Goal: Task Accomplishment & Management: Use online tool/utility

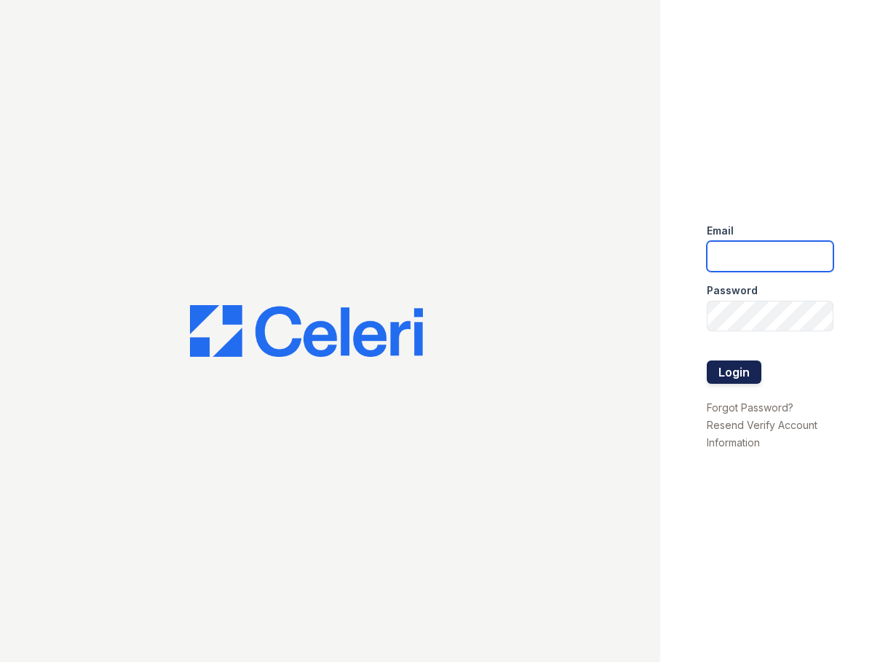
type input "nmedina@trinity-pm.com"
click at [724, 375] on button "Login" at bounding box center [734, 371] width 55 height 23
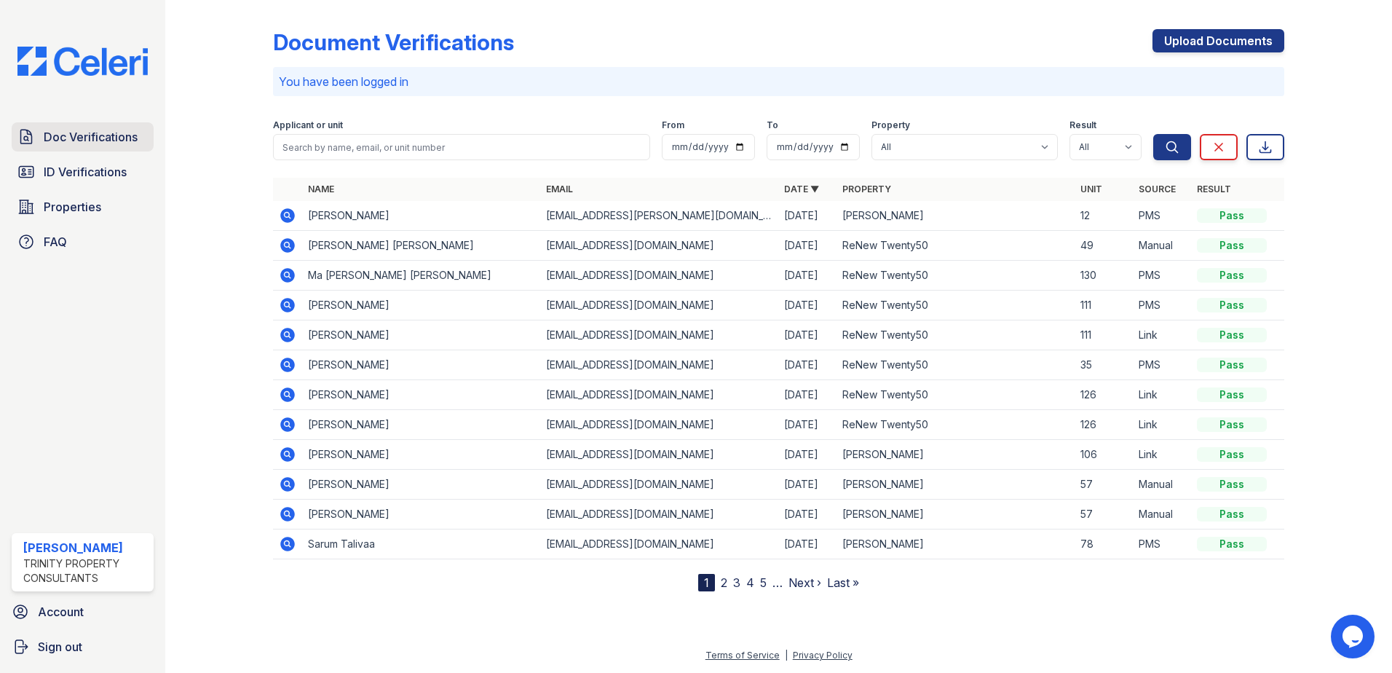
click at [90, 141] on span "Doc Verifications" at bounding box center [91, 136] width 94 height 17
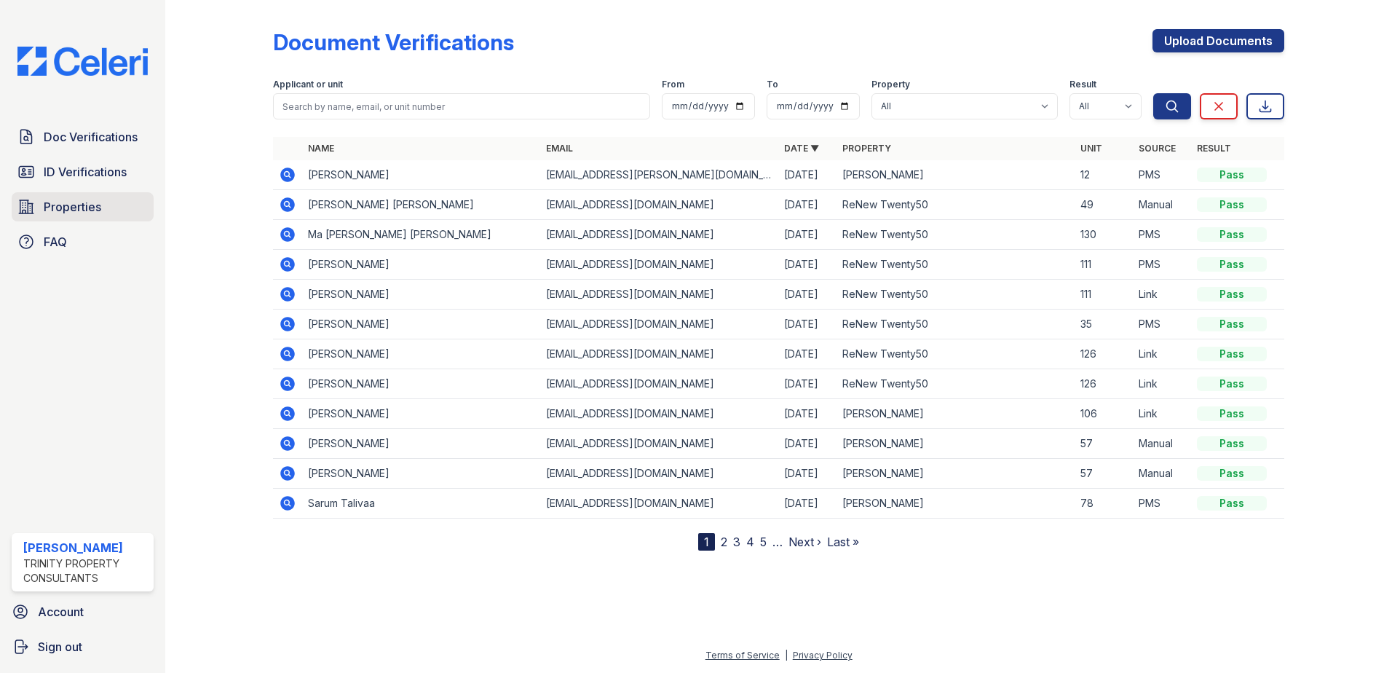
click at [55, 202] on span "Properties" at bounding box center [73, 206] width 58 height 17
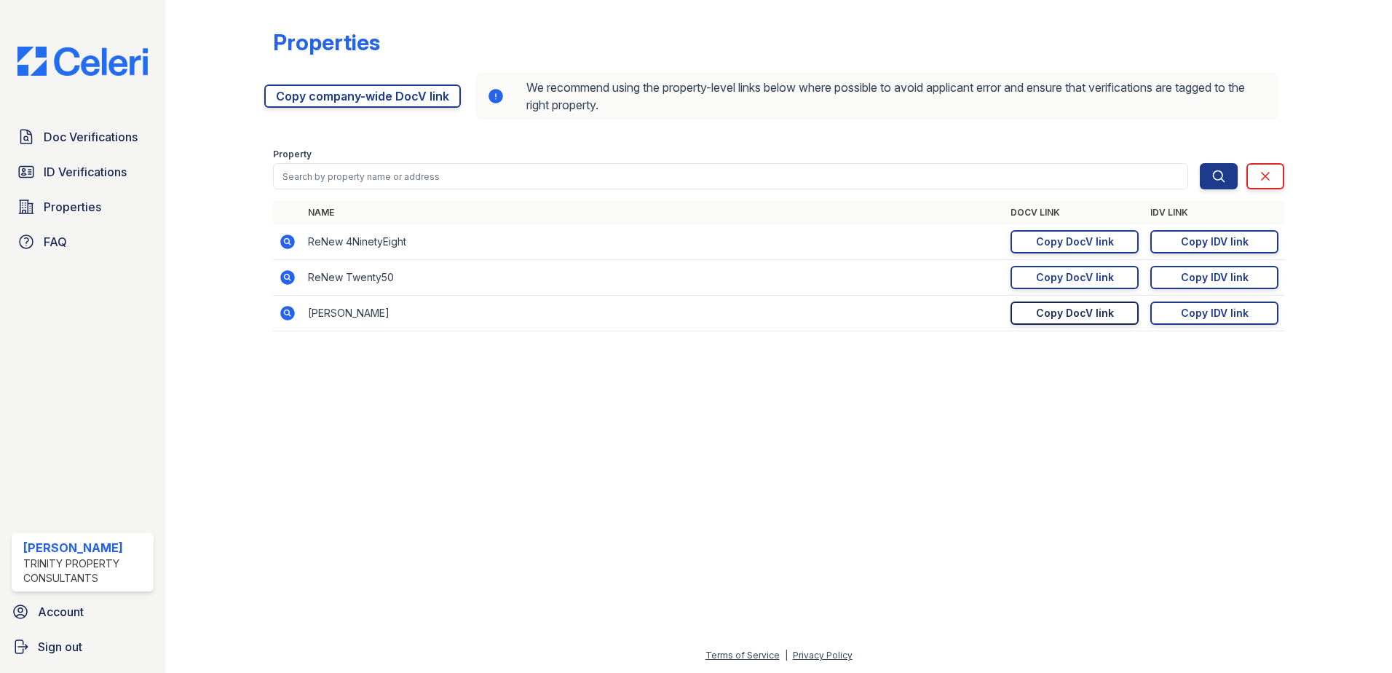
click at [880, 317] on div "Copy DocV link" at bounding box center [1075, 313] width 78 height 15
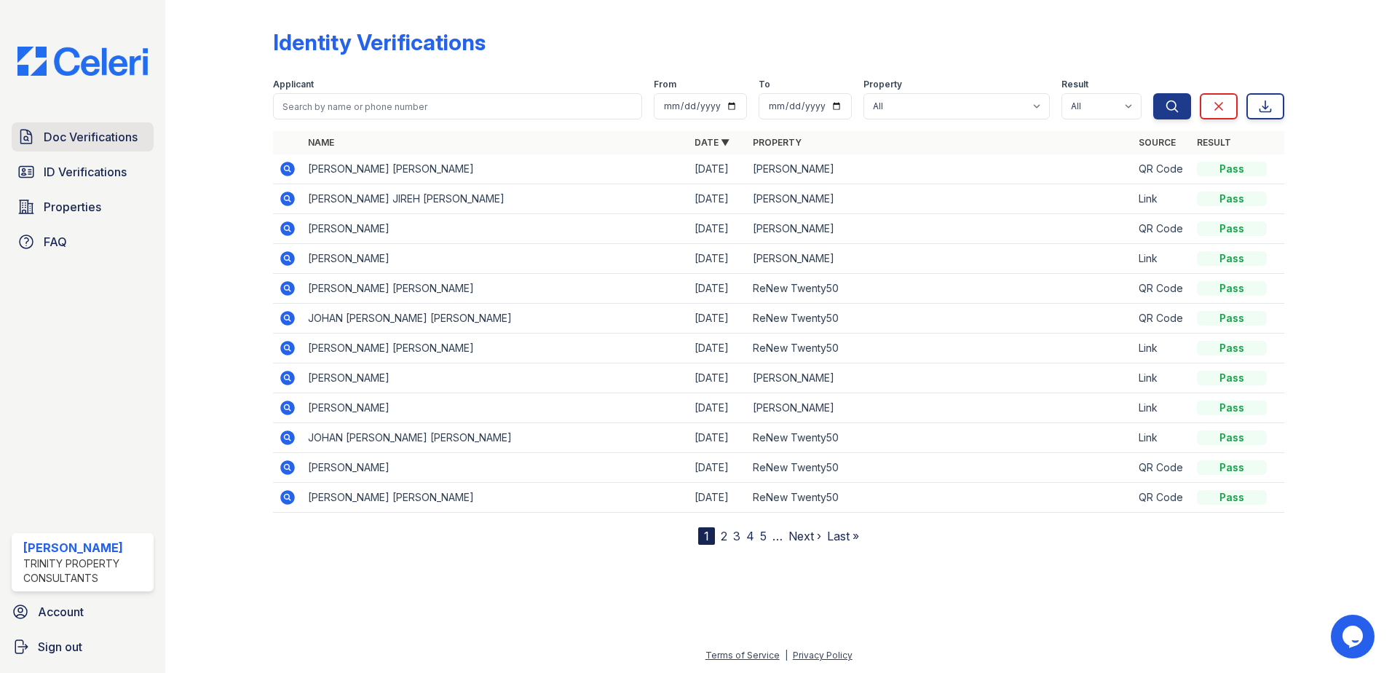
click at [95, 143] on span "Doc Verifications" at bounding box center [91, 136] width 94 height 17
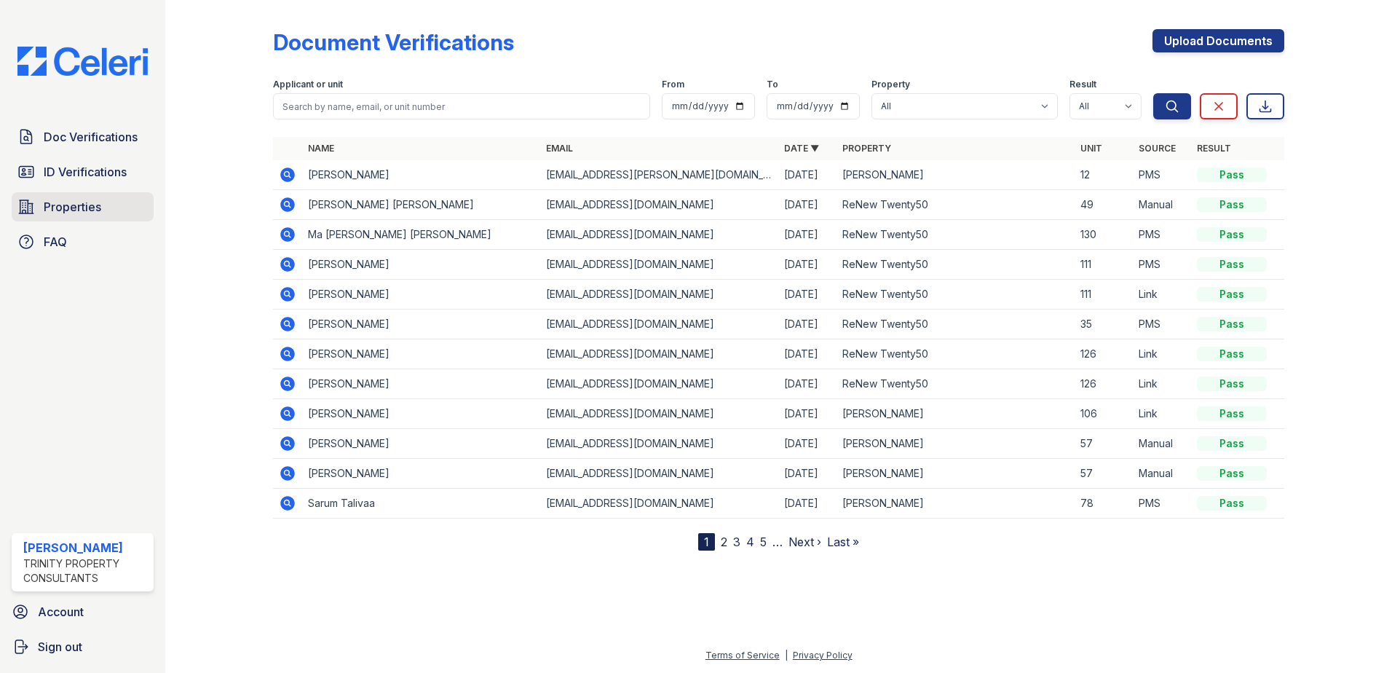
click at [98, 210] on span "Properties" at bounding box center [73, 206] width 58 height 17
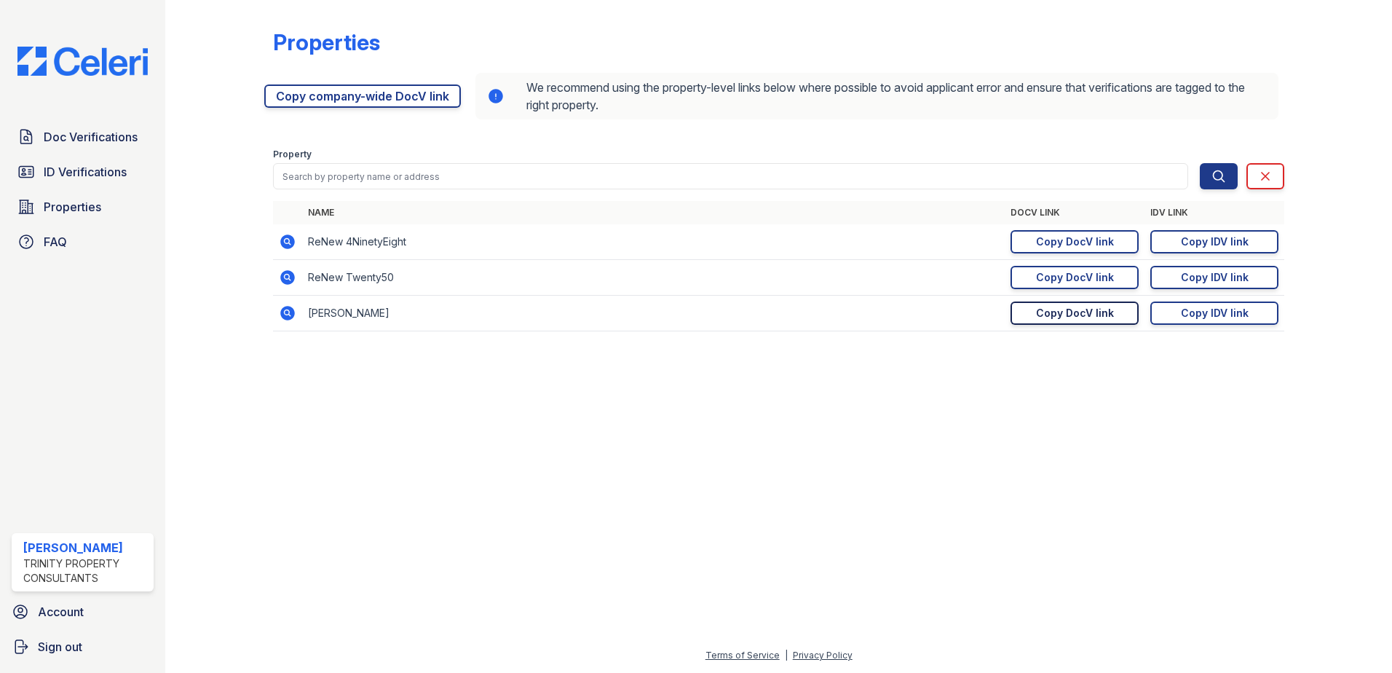
click at [1077, 322] on link "Copy DocV link Copy link" at bounding box center [1075, 312] width 128 height 23
